Goal: Information Seeking & Learning: Understand process/instructions

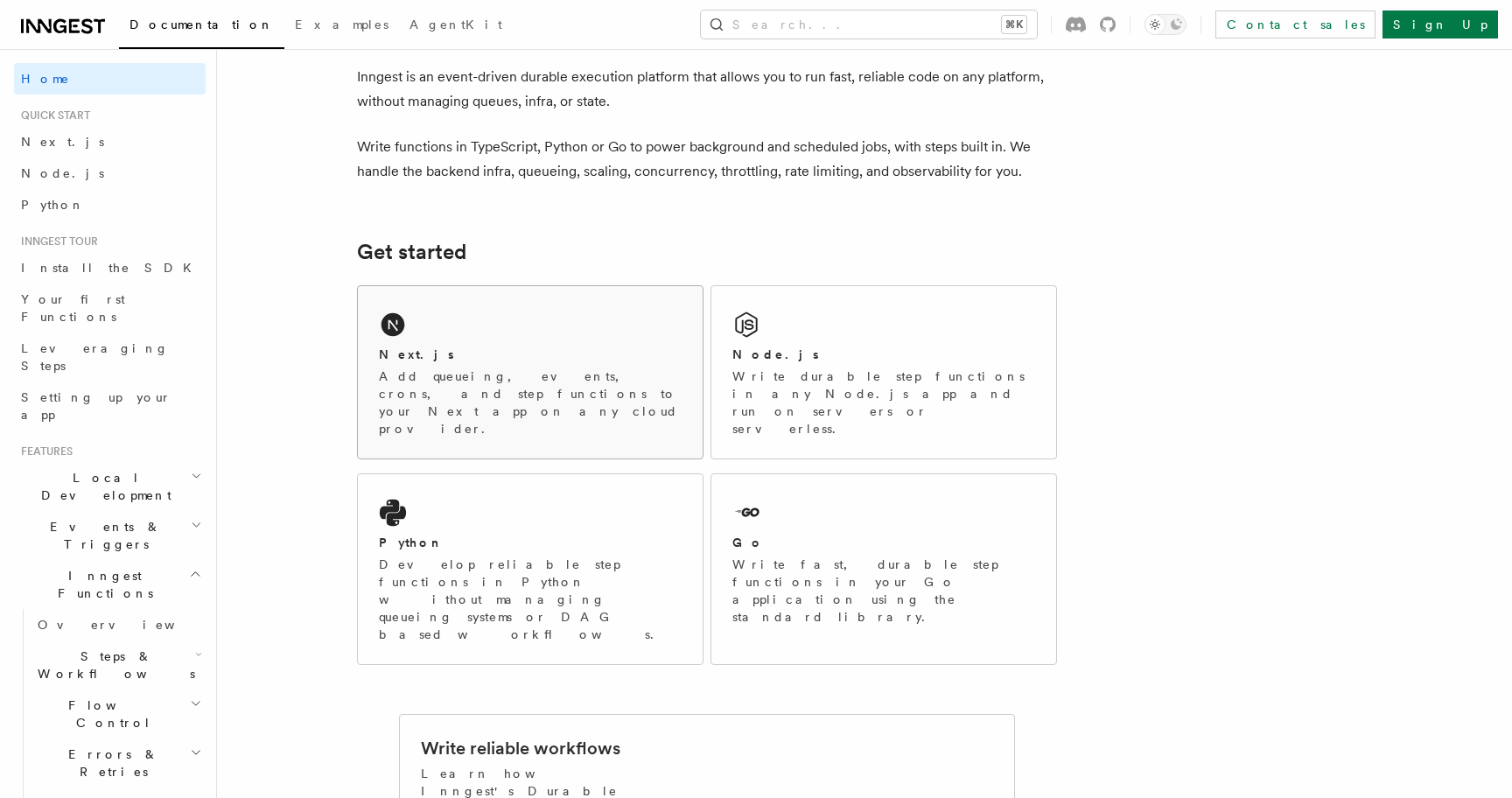
click at [491, 362] on div "Next.js" at bounding box center [531, 354] width 303 height 18
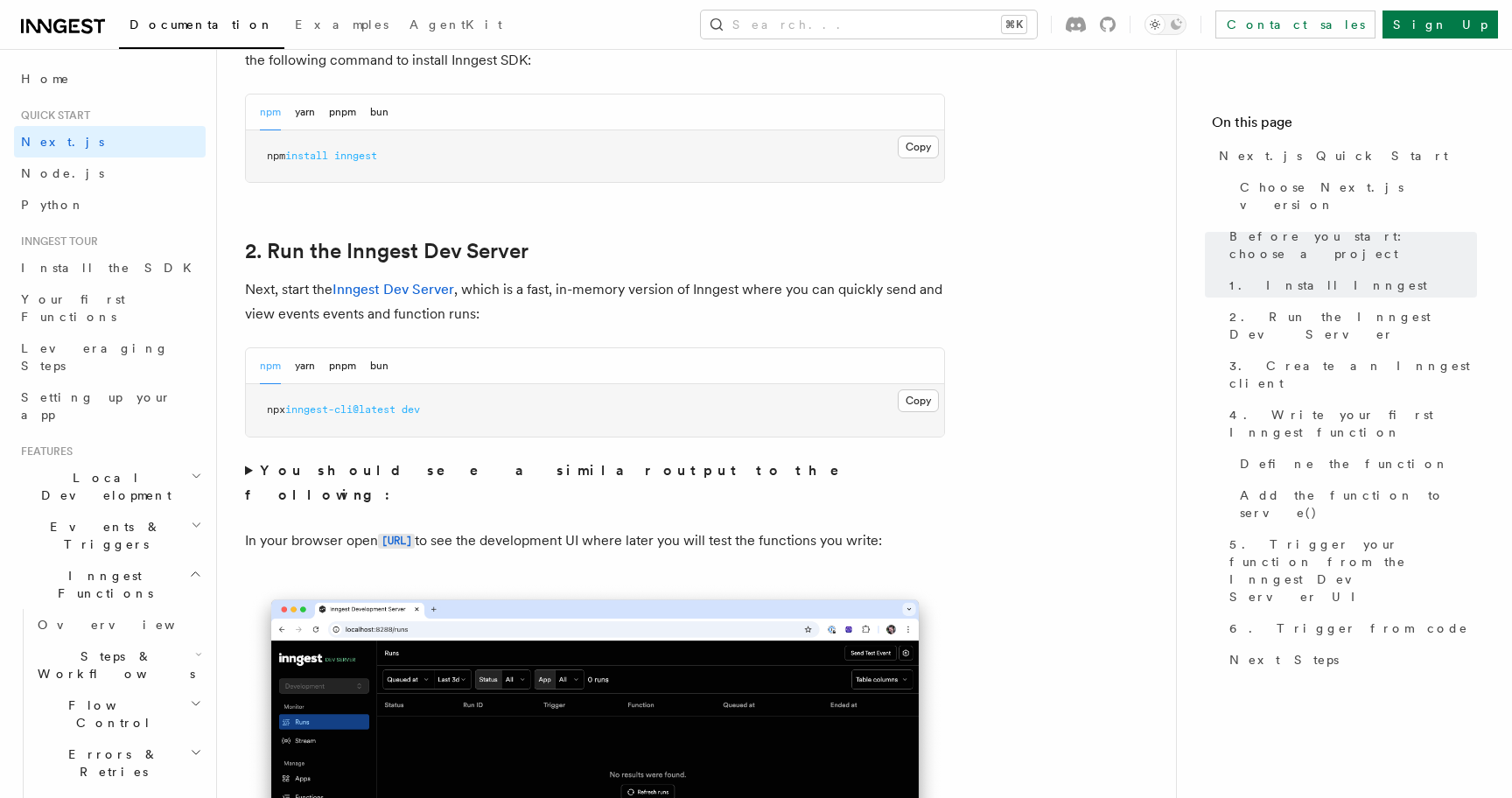
scroll to position [1070, 0]
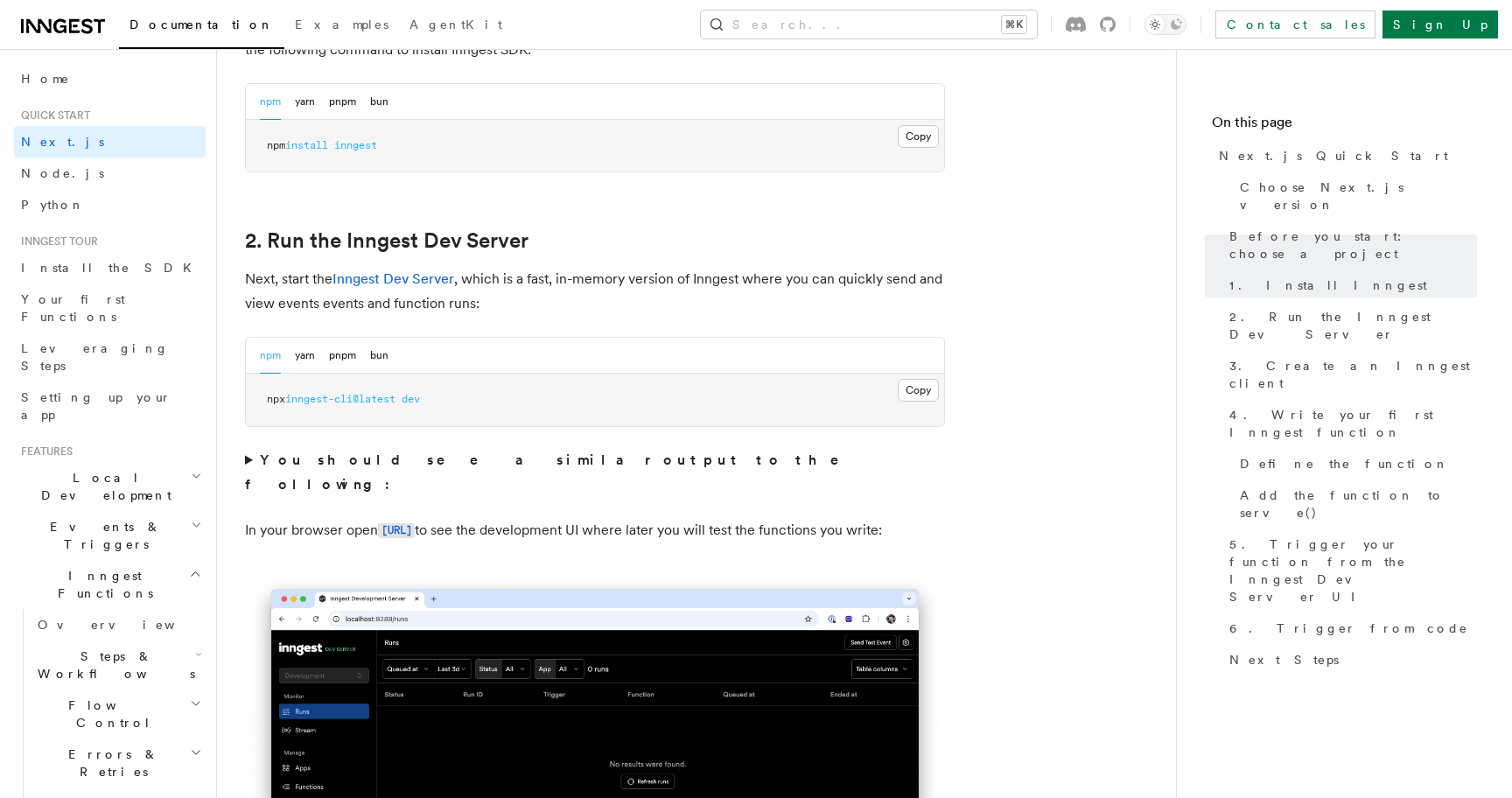
click at [414, 400] on span "dev" at bounding box center [410, 399] width 18 height 13
copy div "npx inngest-cli@latest dev"
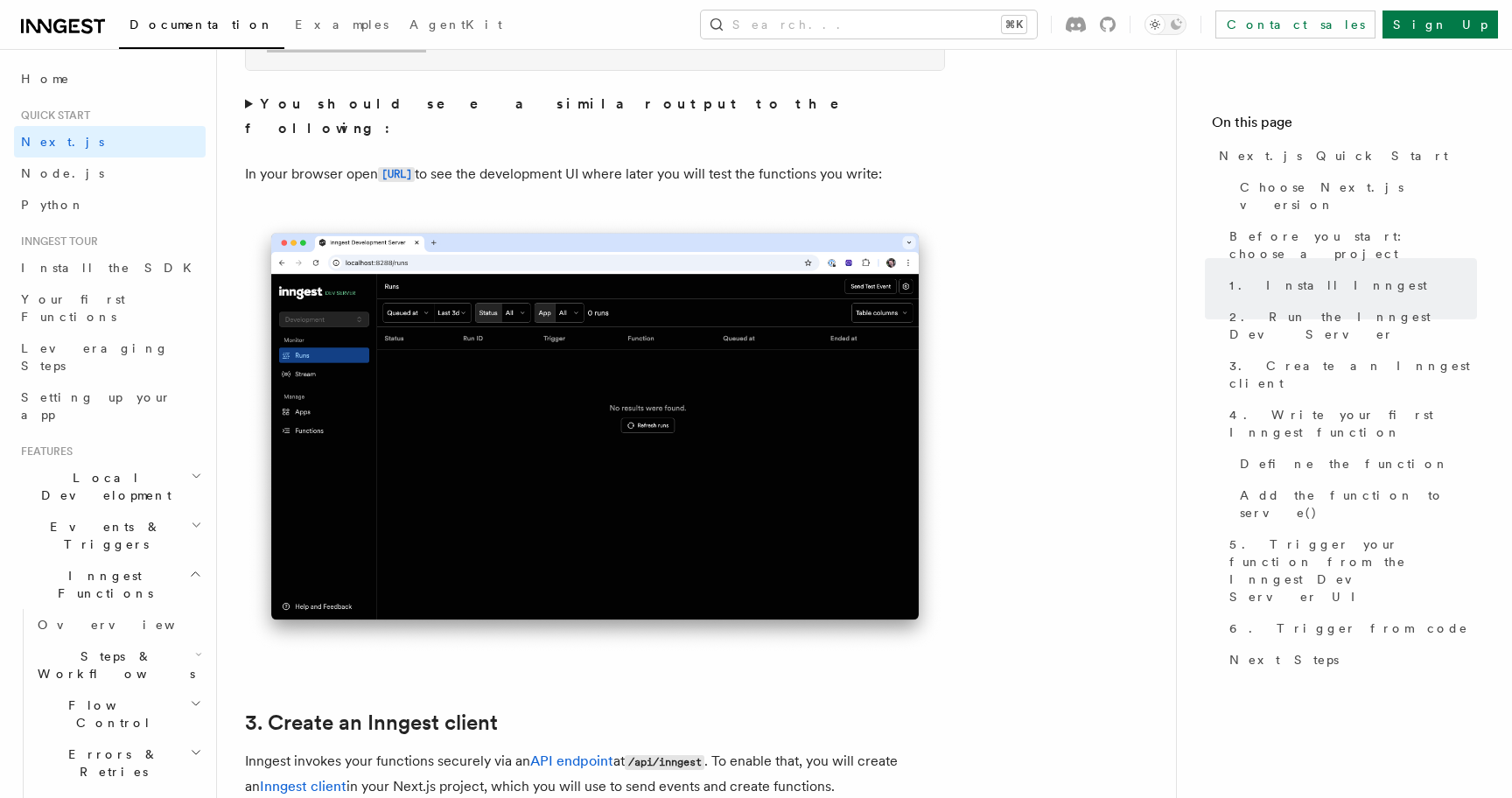
scroll to position [1470, 0]
